Goal: Transaction & Acquisition: Purchase product/service

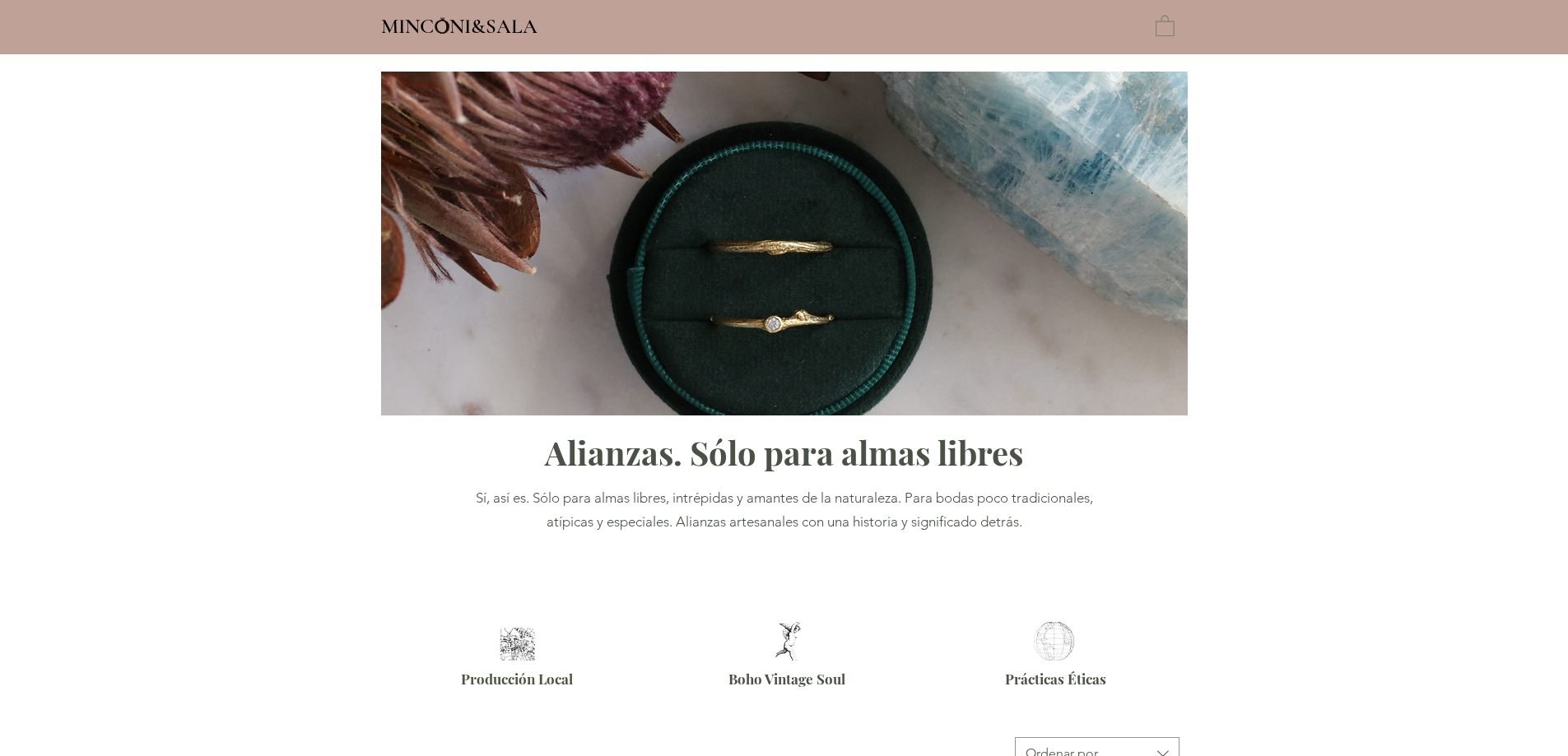
type input "**********"
select select "**********"
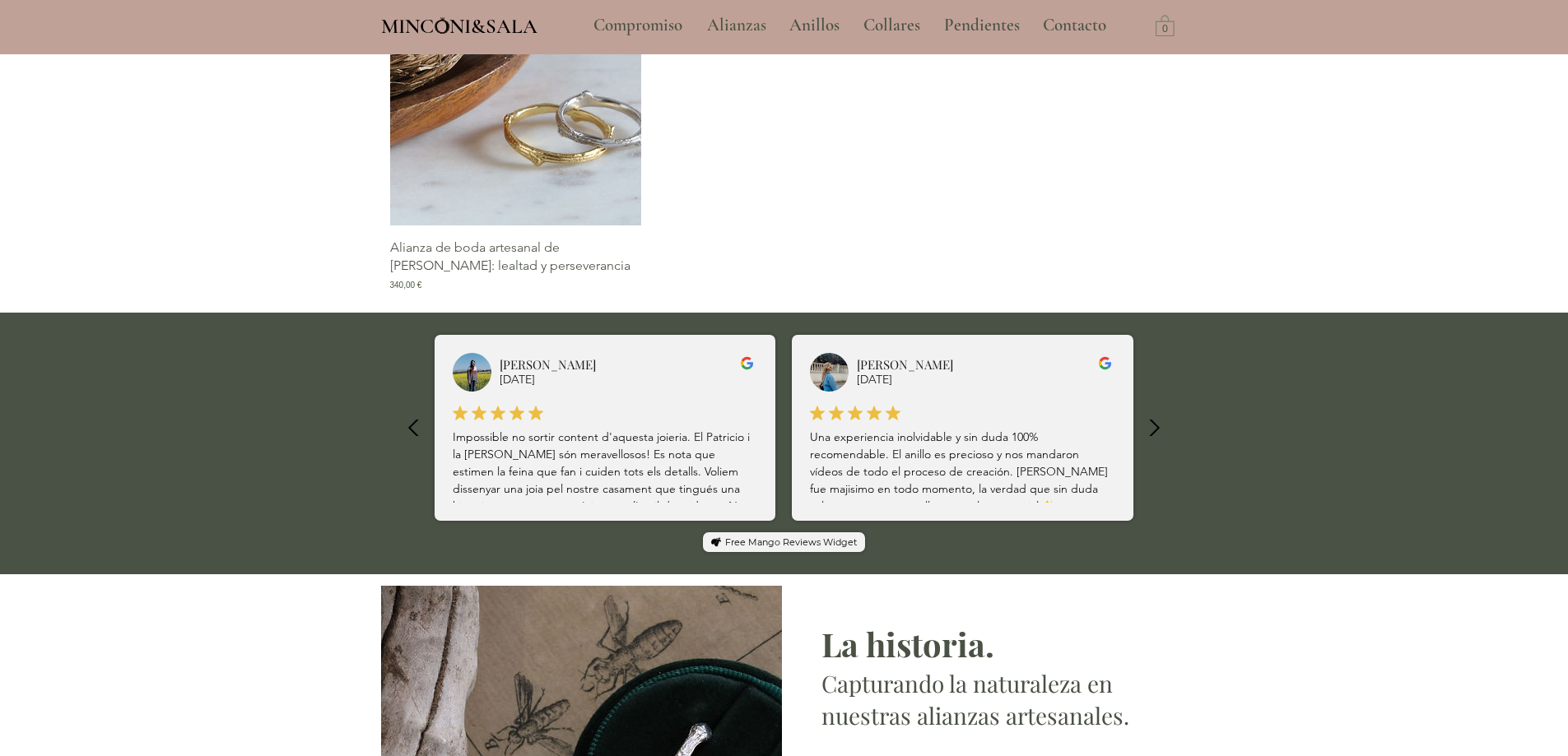
scroll to position [2139, 0]
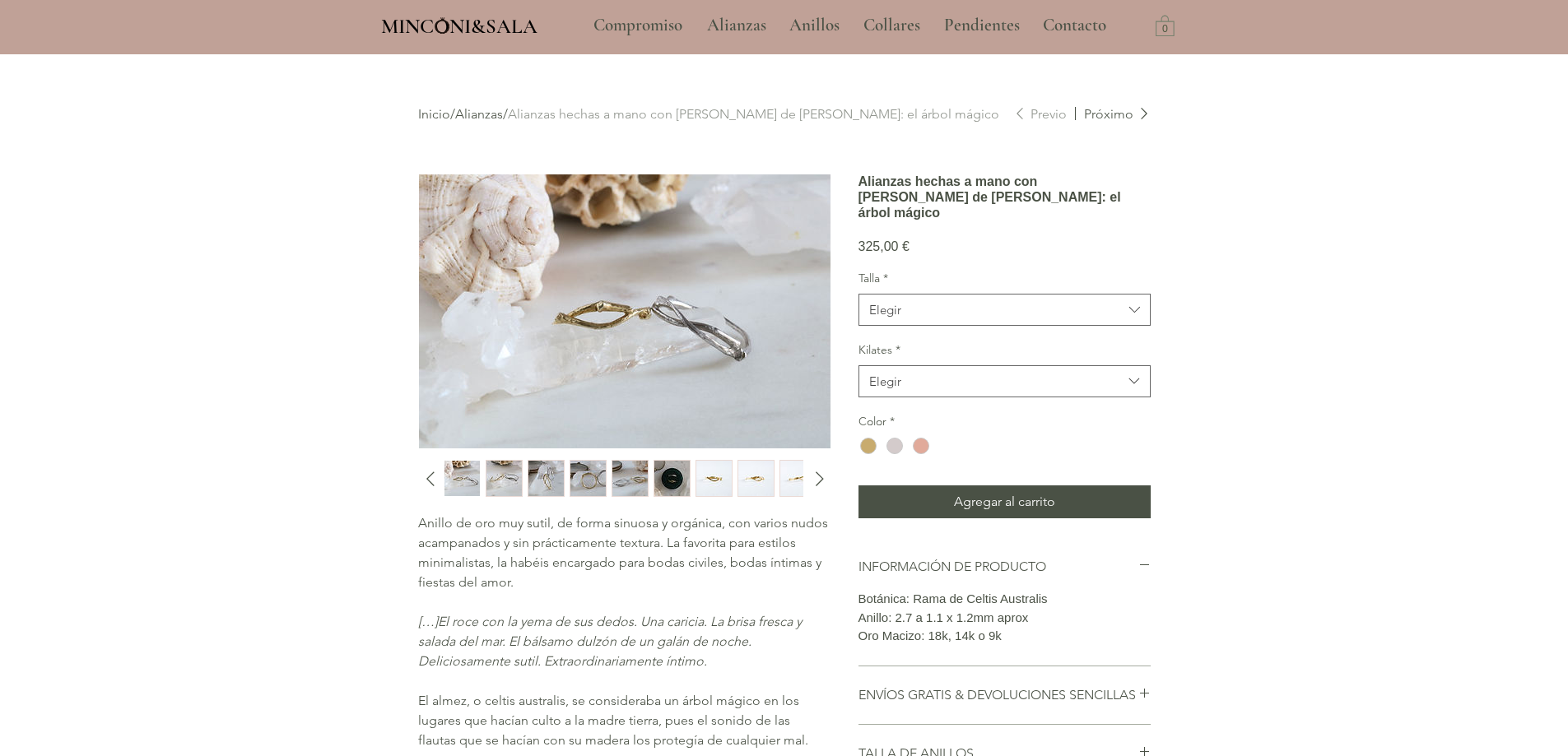
click at [499, 474] on img "2 / 15" at bounding box center [504, 478] width 36 height 36
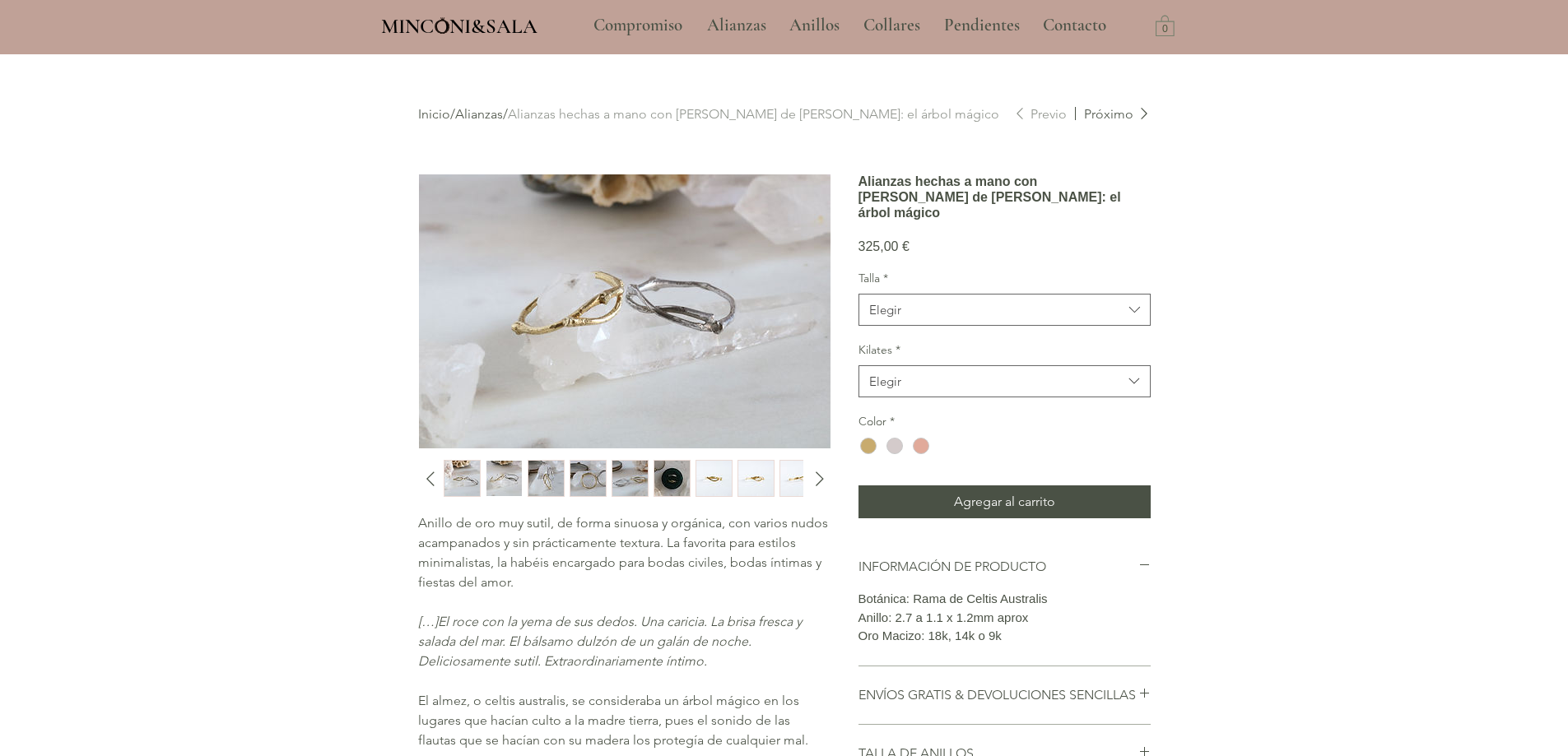
click at [535, 484] on img "3 / 15" at bounding box center [546, 478] width 36 height 36
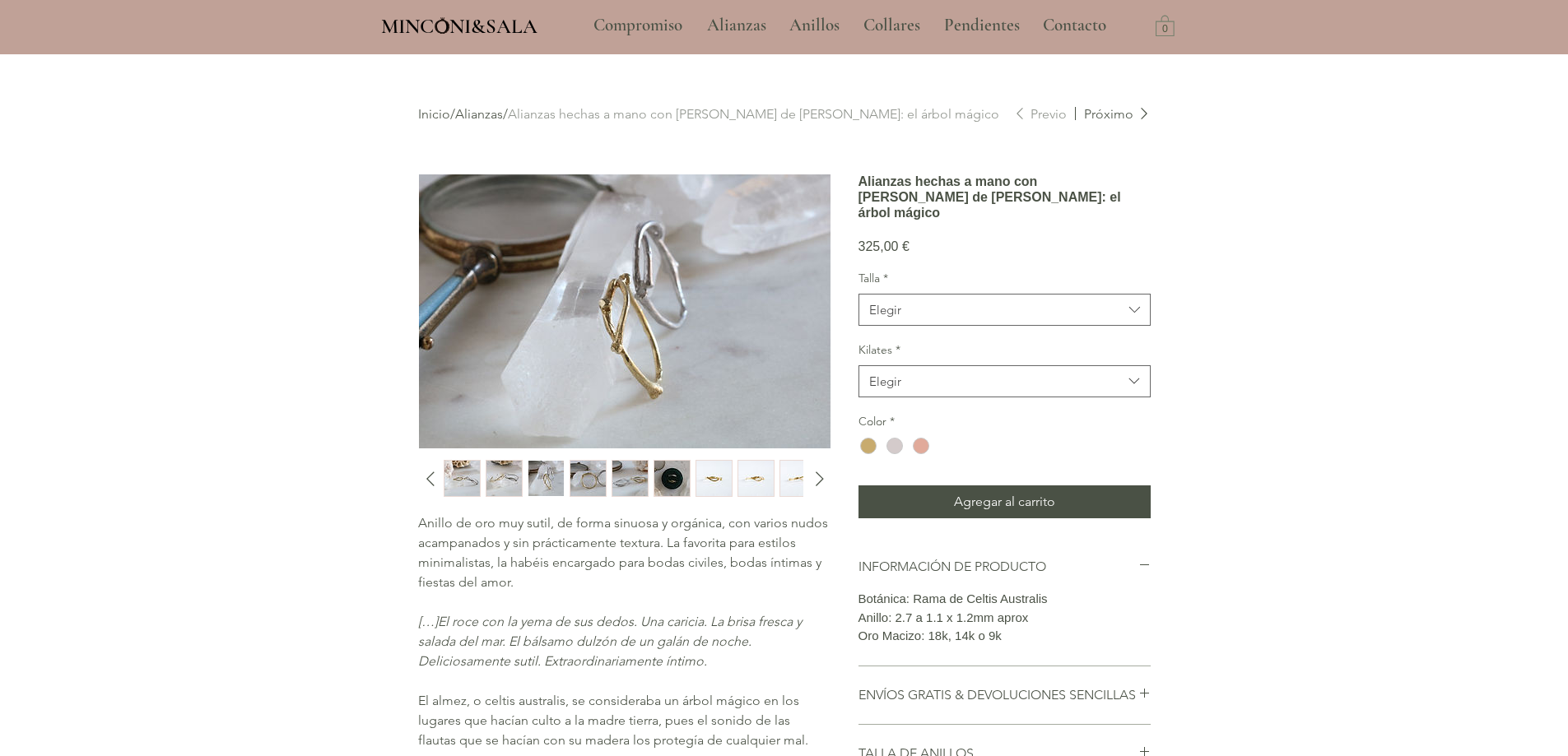
click at [591, 485] on img "4 / 15" at bounding box center [588, 478] width 36 height 36
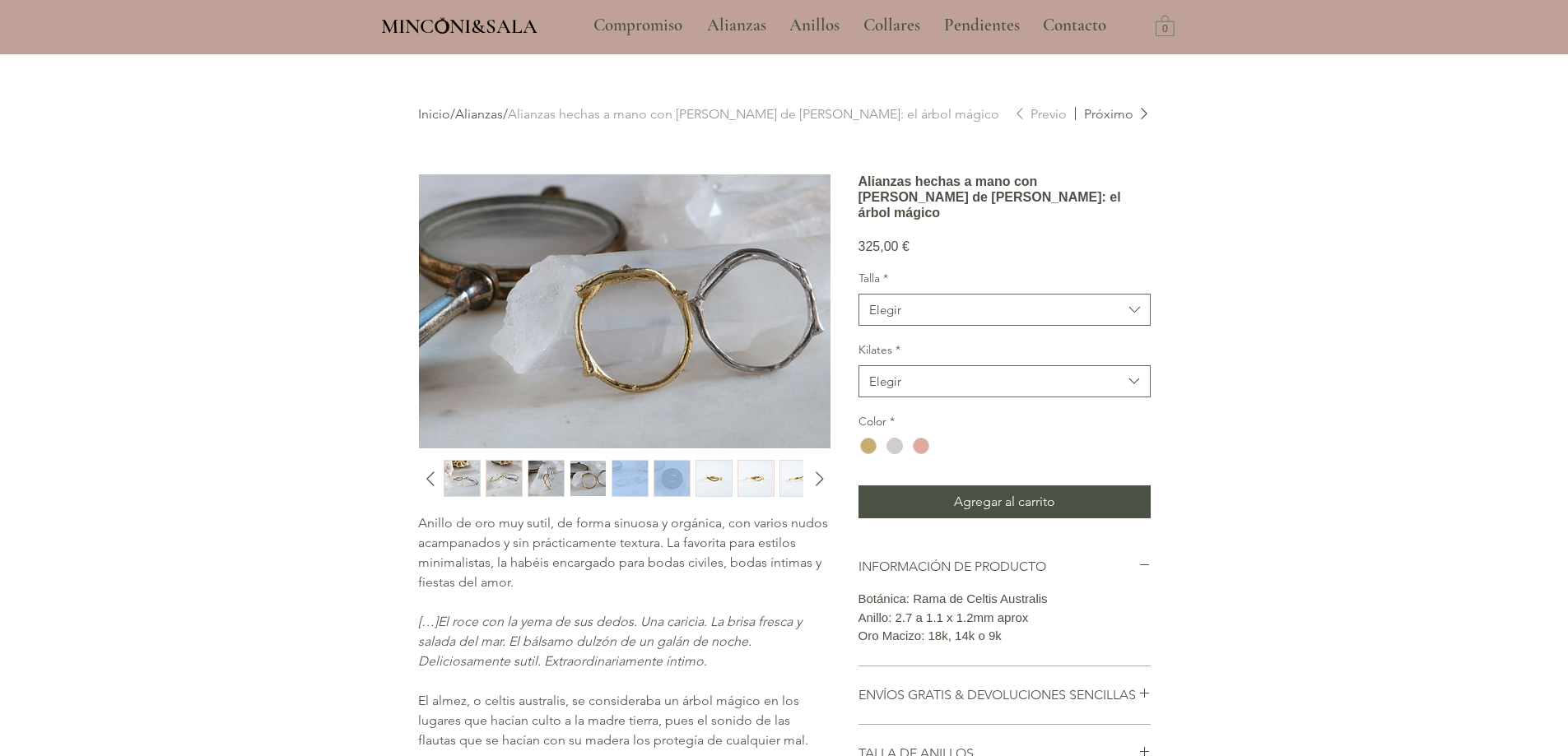
click at [652, 484] on div "main content" at bounding box center [622, 477] width 357 height 37
click at [669, 483] on img "6 / 15" at bounding box center [673, 478] width 36 height 36
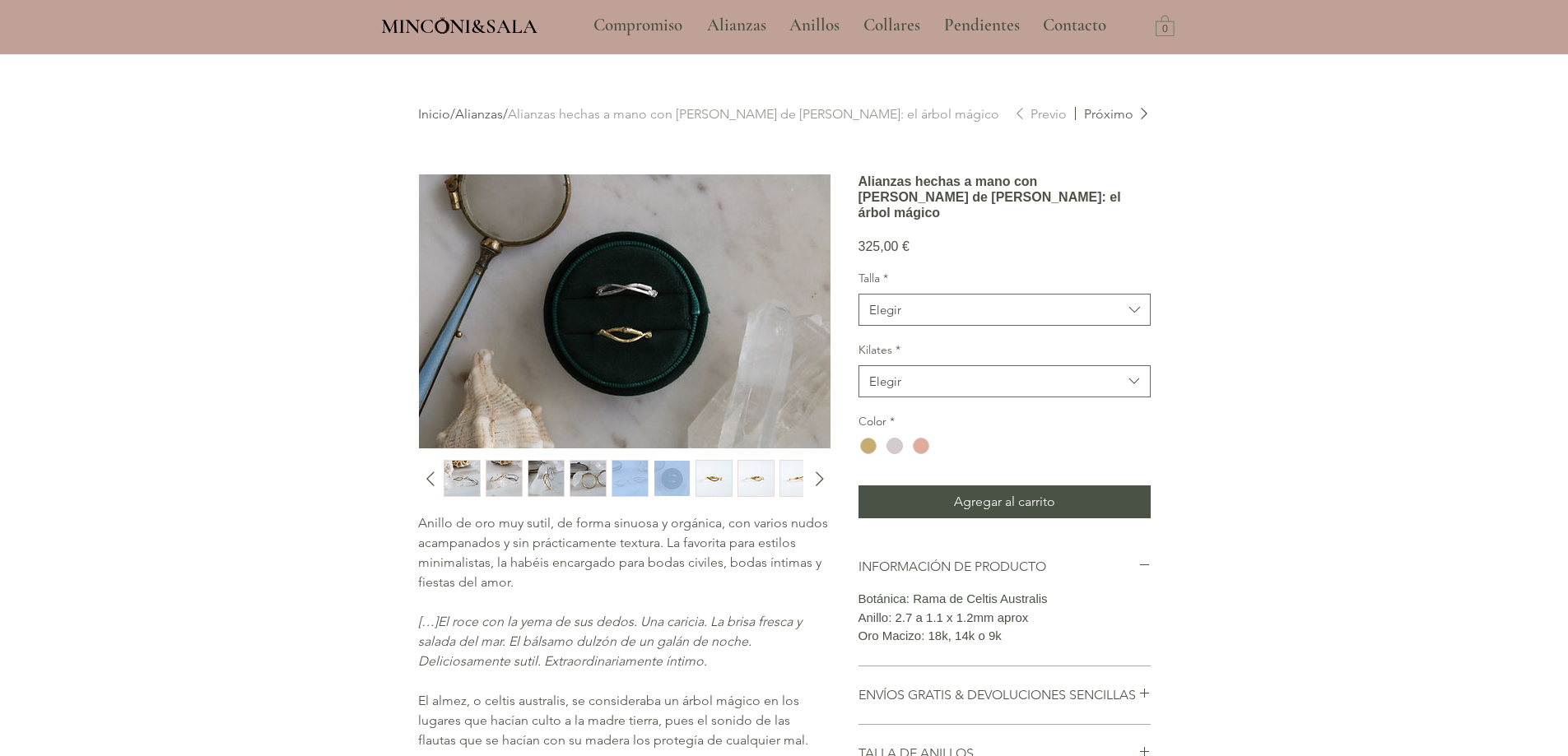
click at [713, 483] on img "7 / 15" at bounding box center [714, 478] width 36 height 36
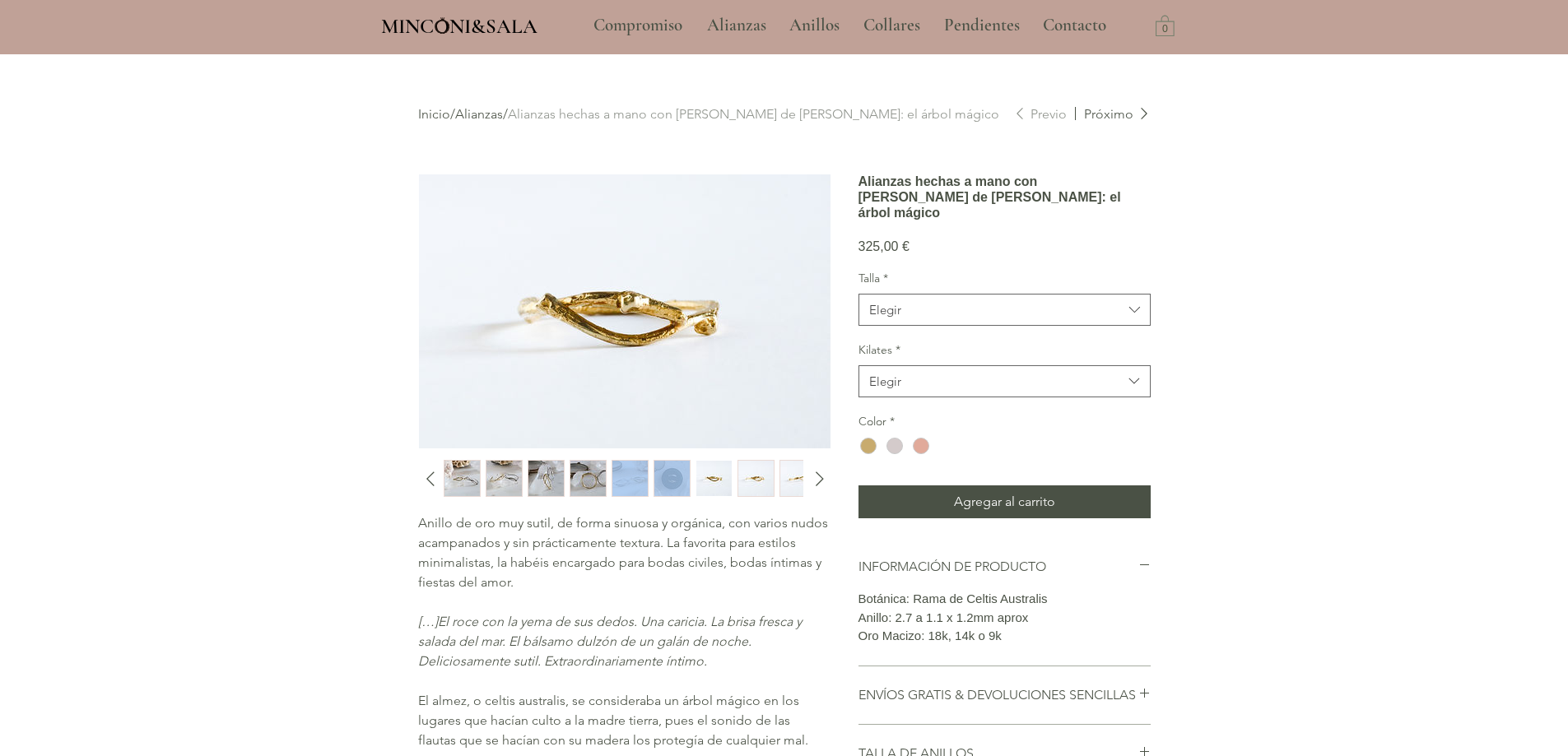
click at [754, 482] on img "8 / 15" at bounding box center [756, 478] width 36 height 36
click at [783, 485] on img "9 / 15" at bounding box center [798, 478] width 36 height 36
click at [821, 479] on icon "Diapositiva siguiente" at bounding box center [819, 478] width 25 height 25
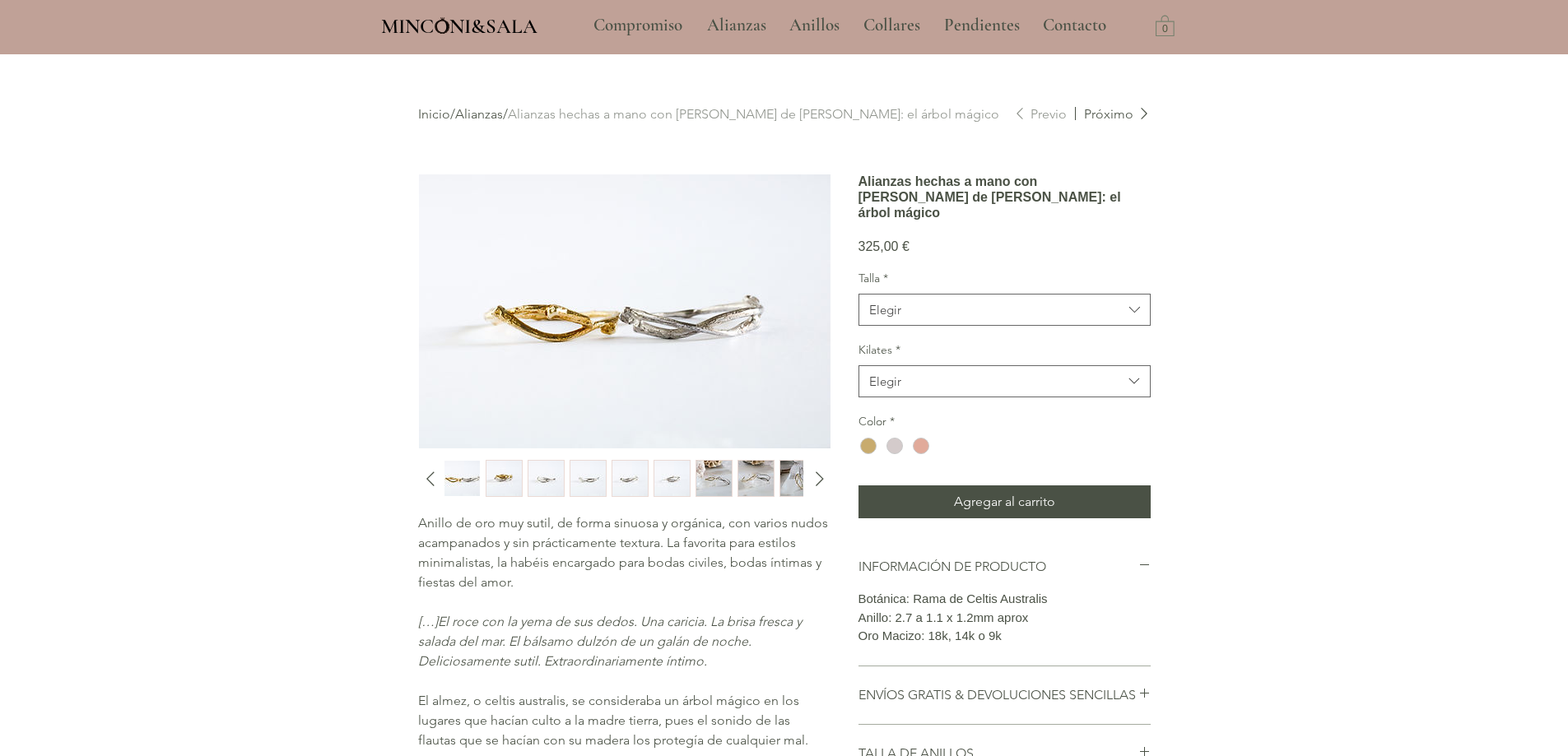
click at [730, 479] on img "1 / 15" at bounding box center [714, 478] width 36 height 36
click at [758, 473] on img "2 / 15" at bounding box center [756, 478] width 36 height 36
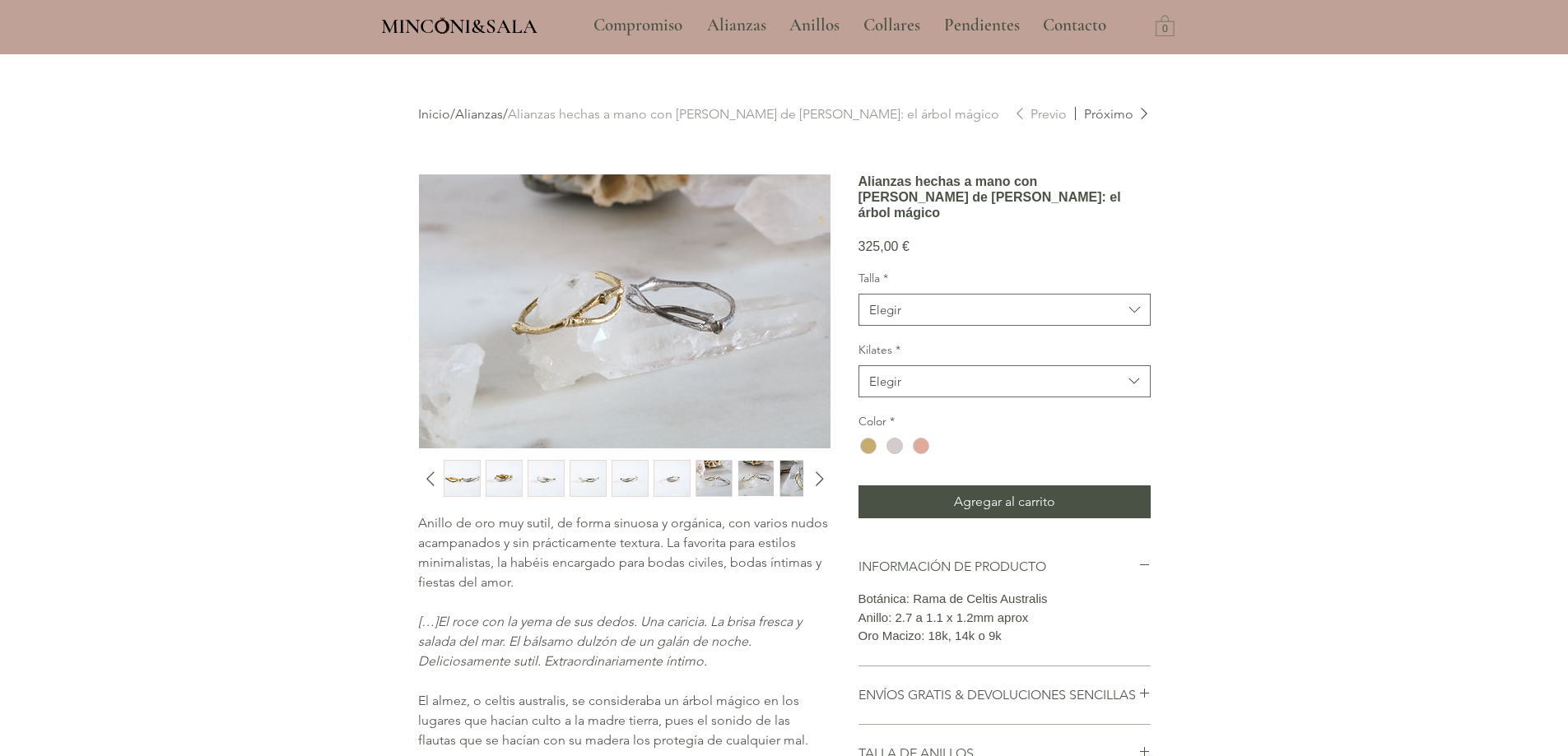
click at [790, 472] on img "3 / 15" at bounding box center [798, 478] width 36 height 36
click at [816, 473] on icon "Diapositiva siguiente" at bounding box center [819, 478] width 25 height 25
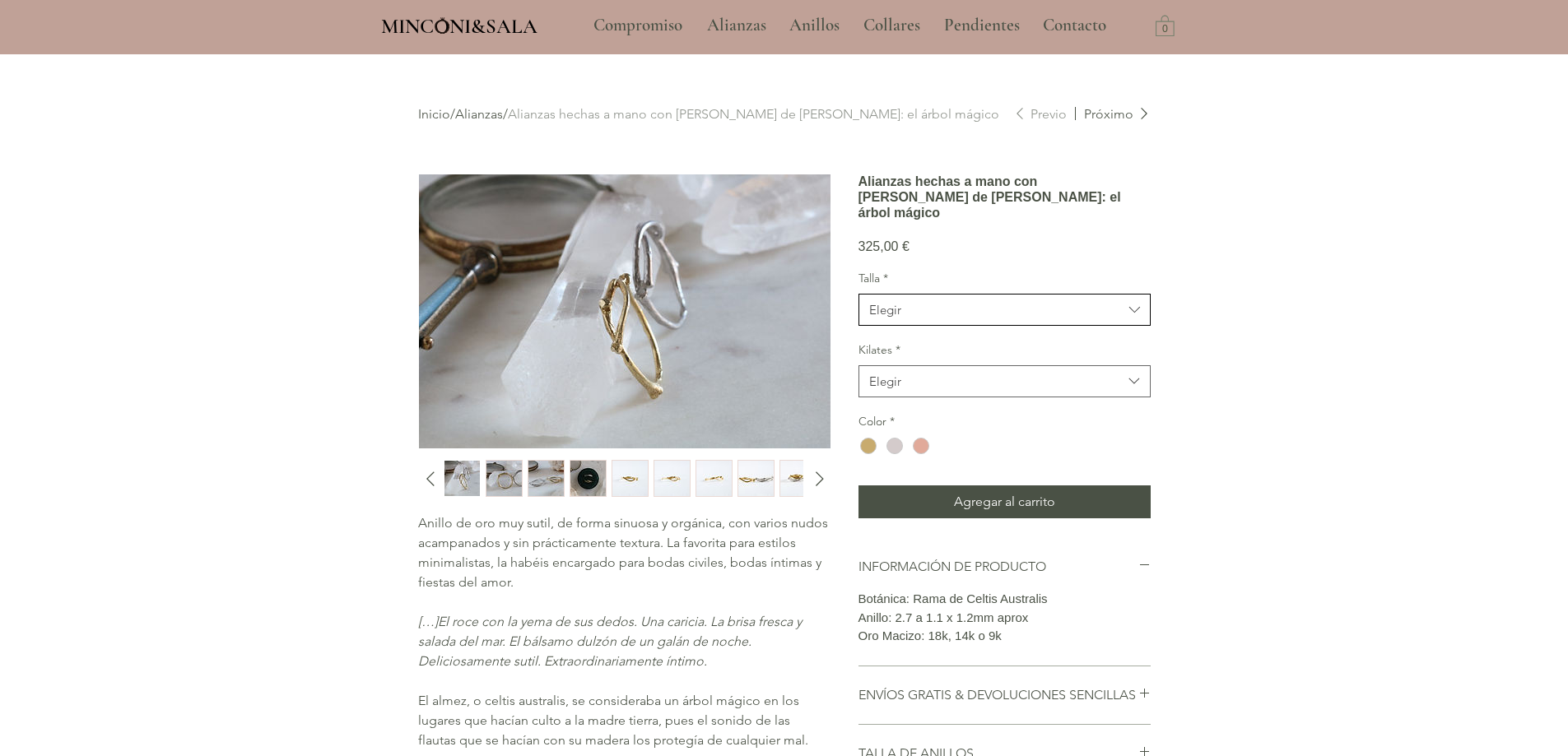
click at [898, 318] on div "Elegir" at bounding box center [884, 309] width 32 height 17
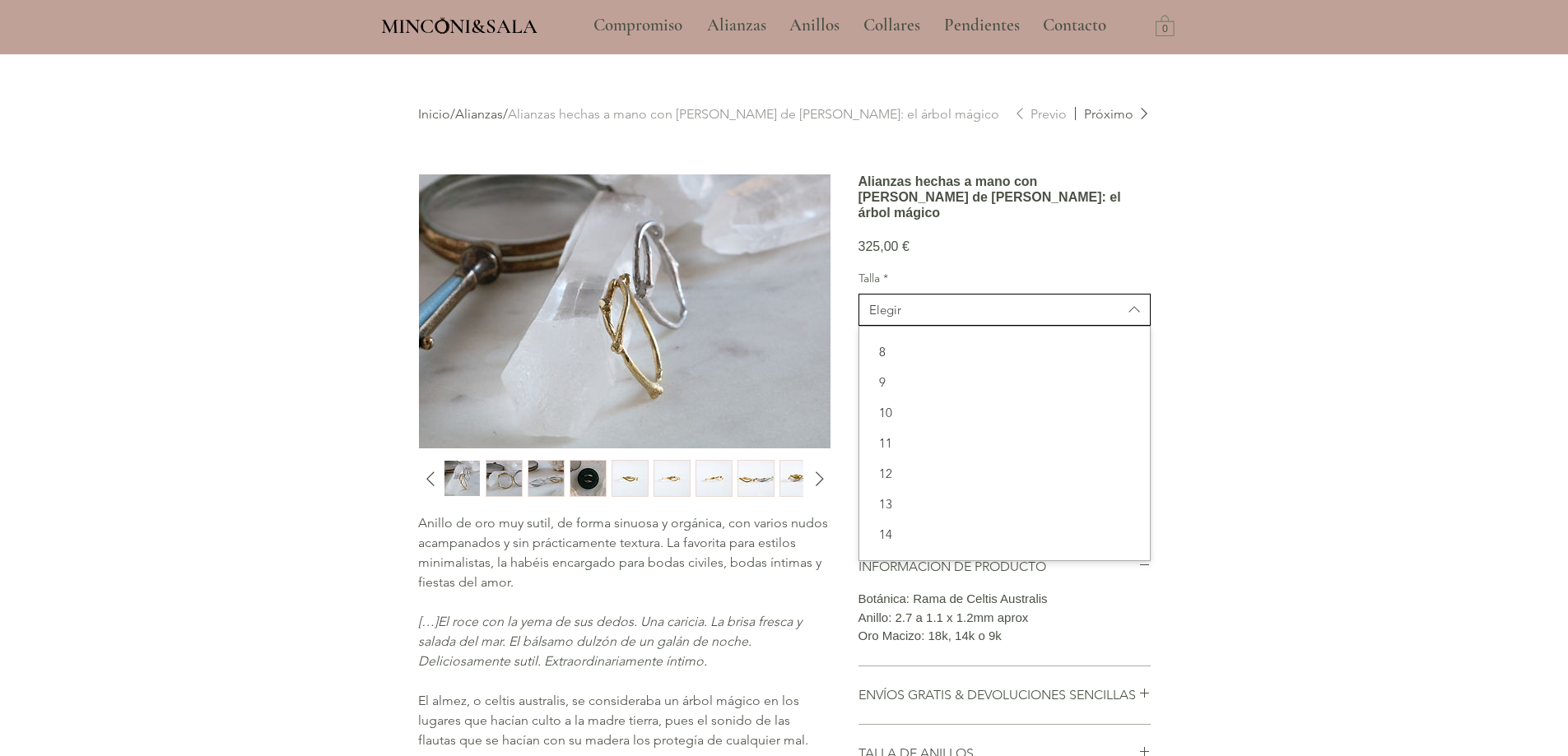
click at [898, 318] on div "Elegir" at bounding box center [884, 309] width 32 height 17
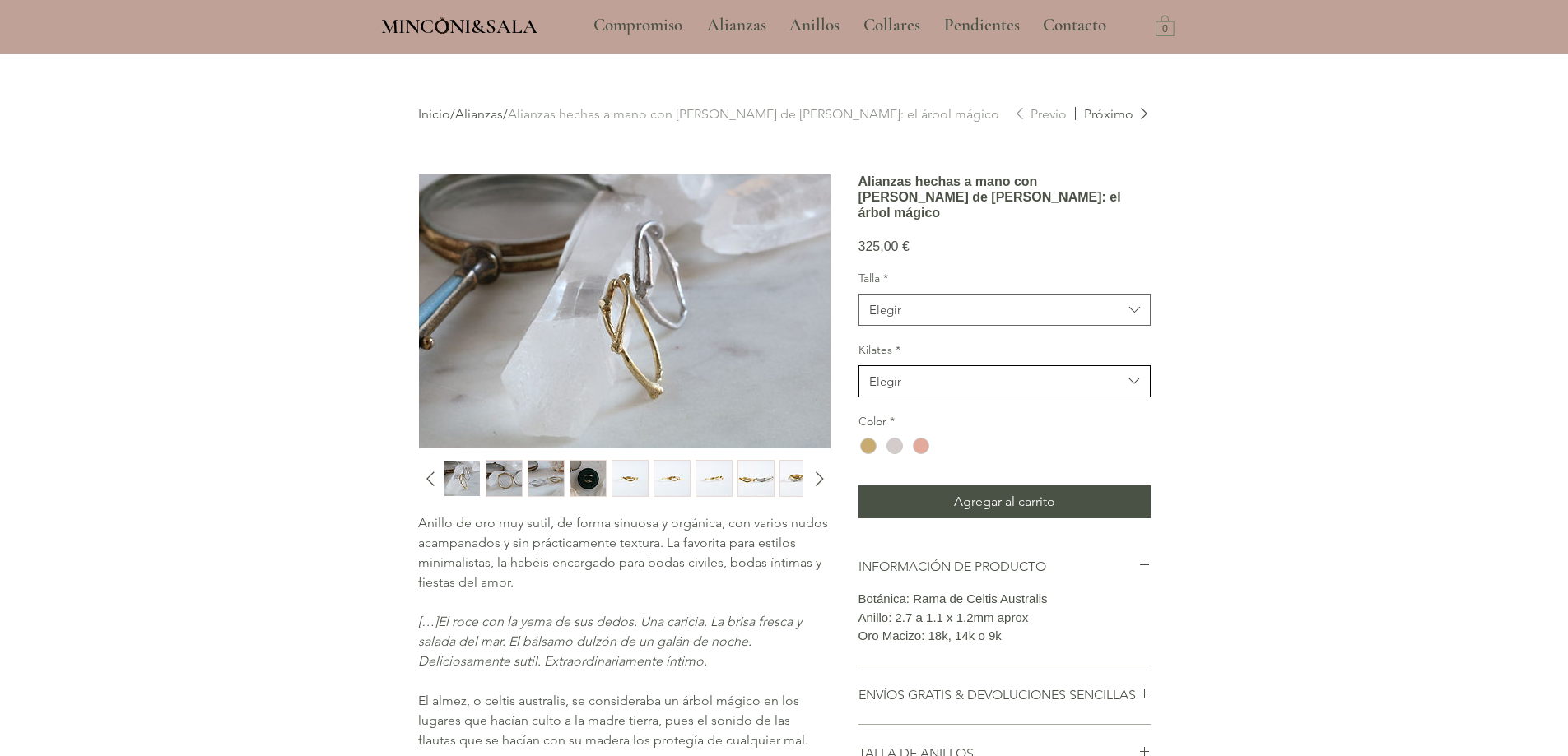
click at [903, 390] on span "Elegir" at bounding box center [995, 381] width 254 height 17
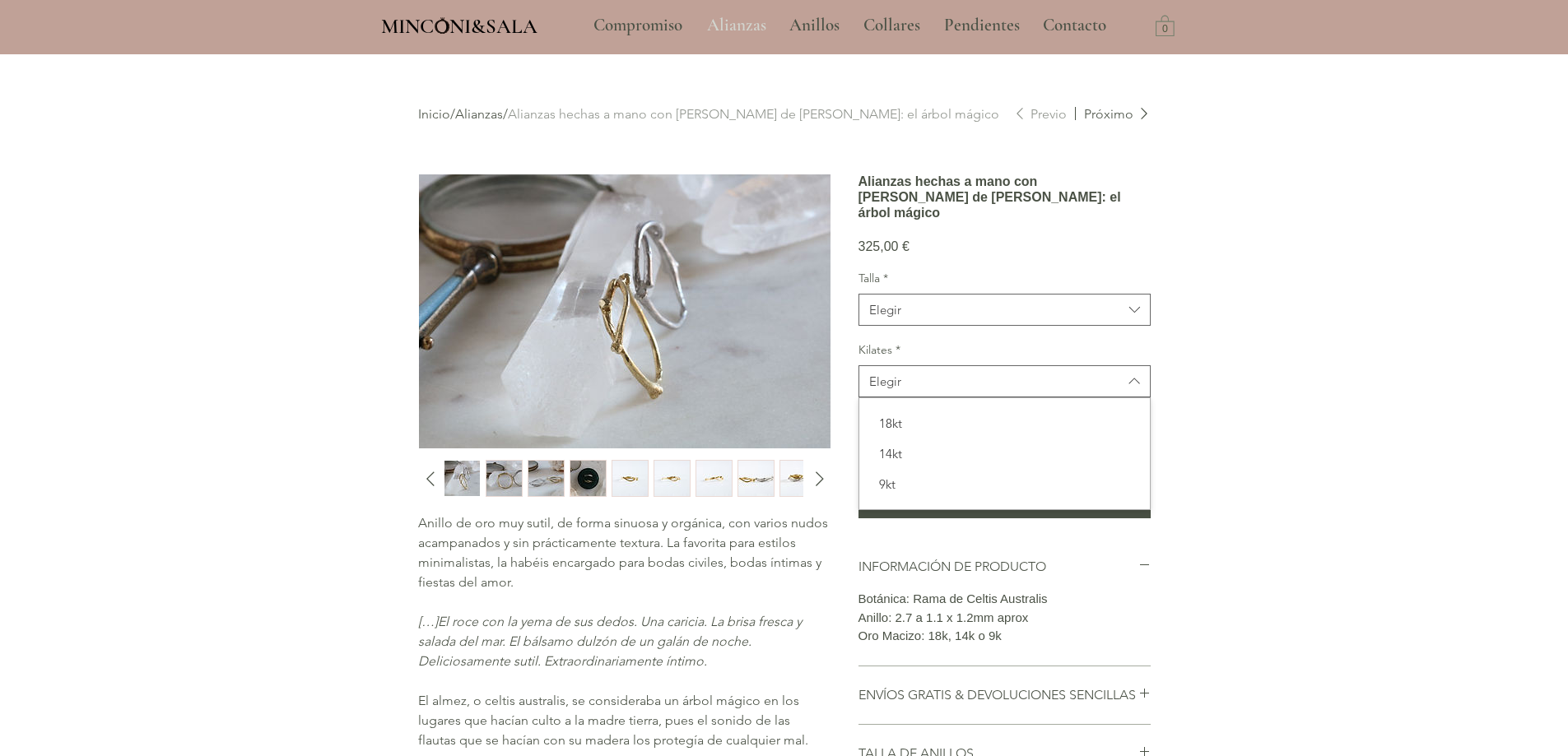
click at [712, 33] on p "Alianzas" at bounding box center [736, 25] width 76 height 41
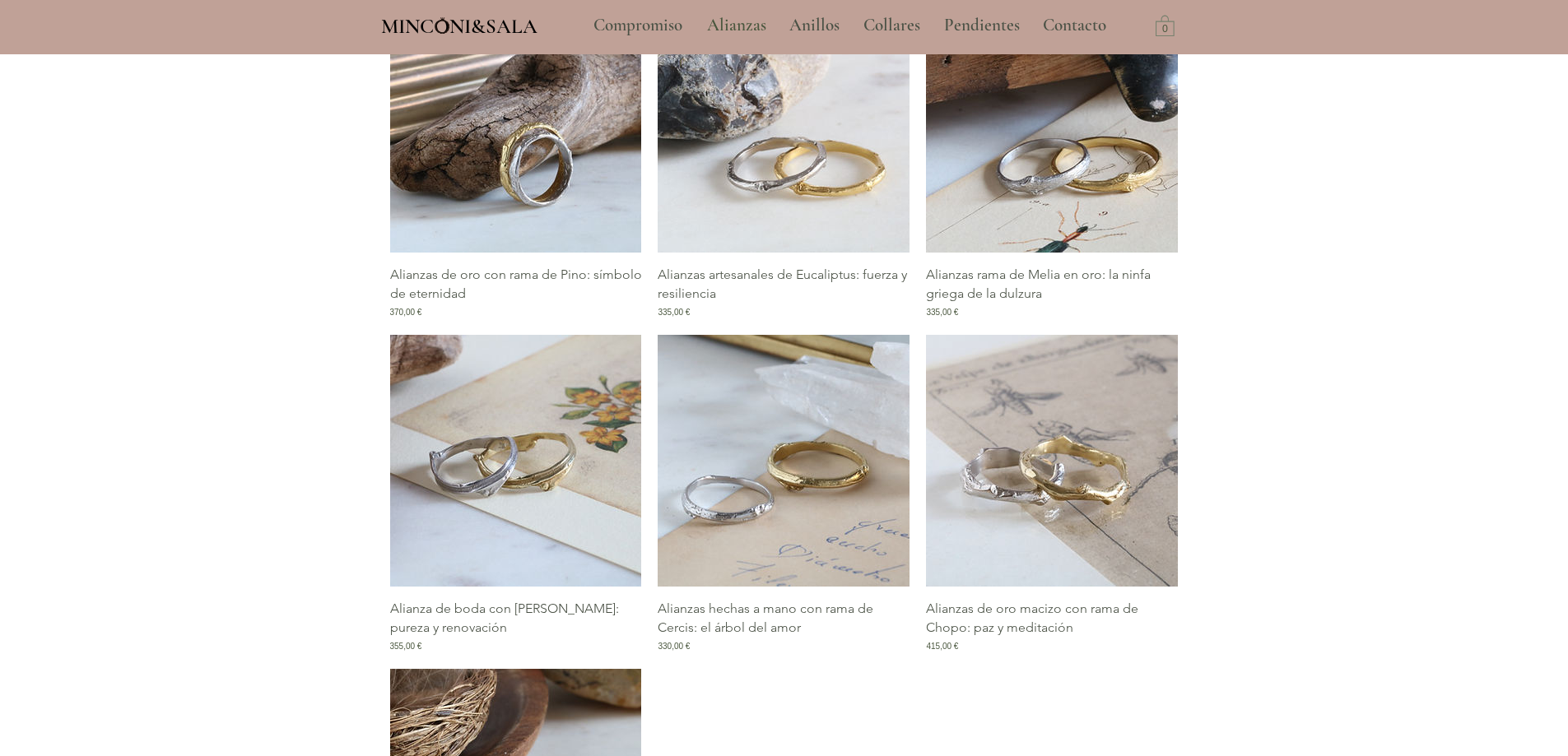
scroll to position [1152, 0]
